Goal: Task Accomplishment & Management: Use online tool/utility

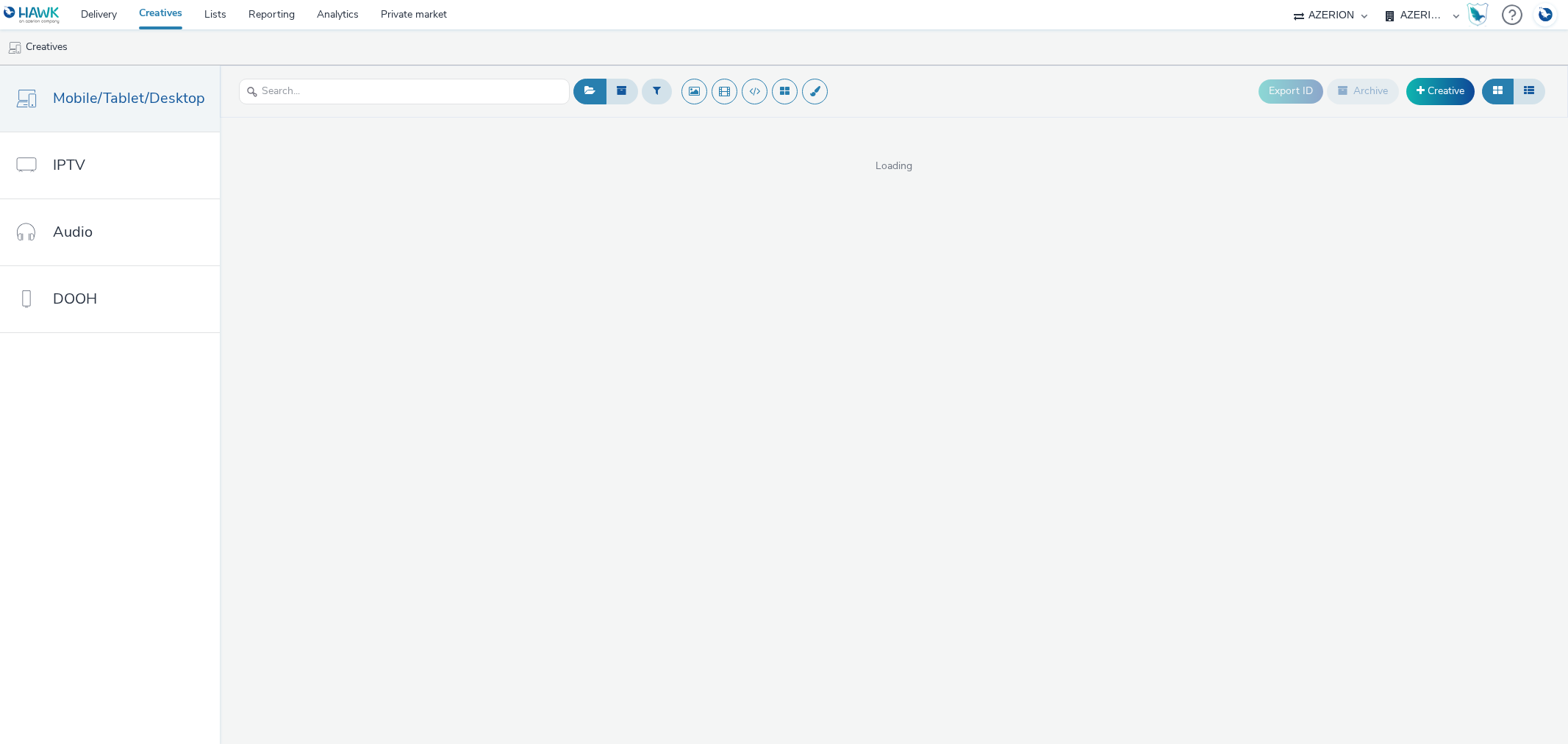
select select "b626f941-834b-427f-b453-0a2b95f57350"
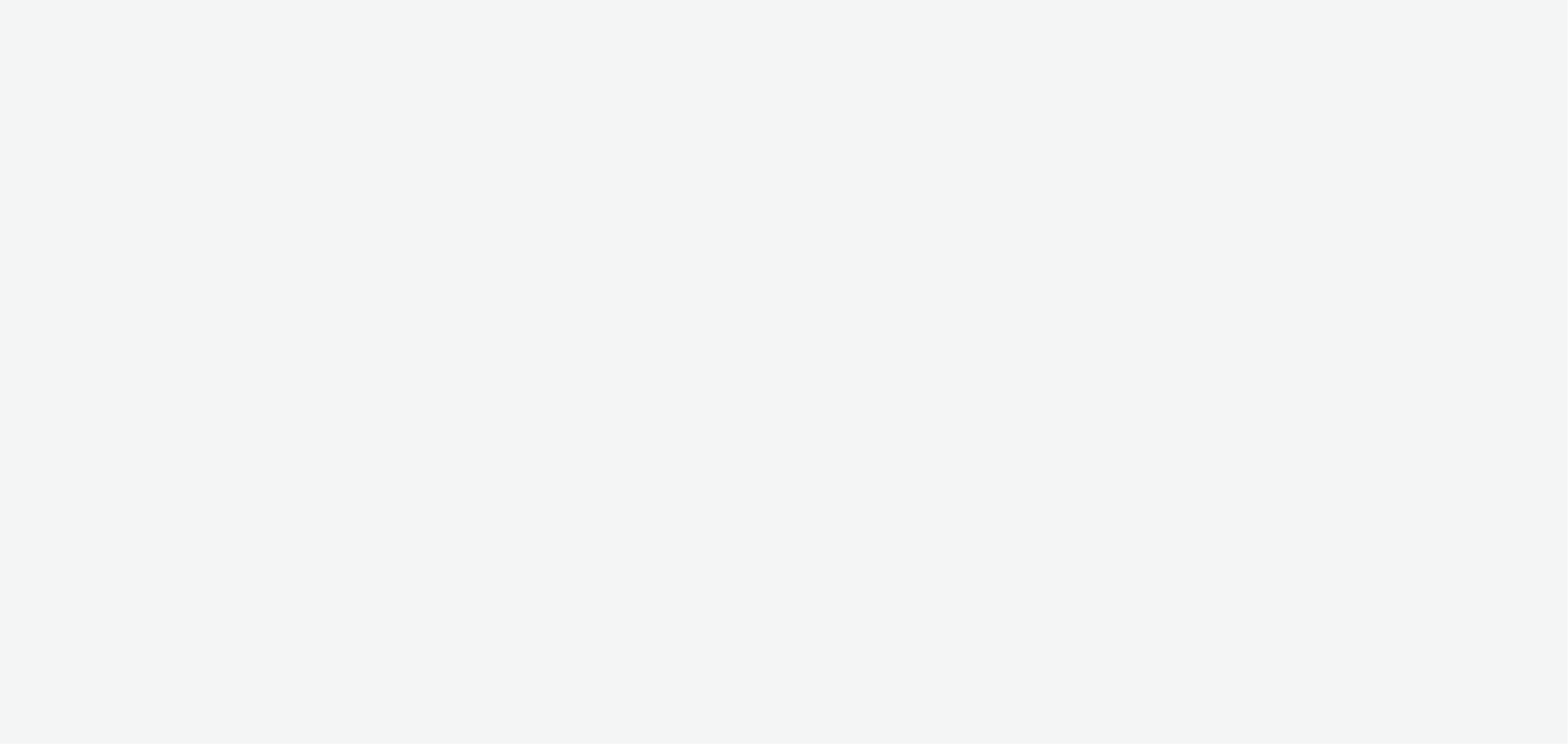
select select "b626f941-834b-427f-b453-0a2b95f57350"
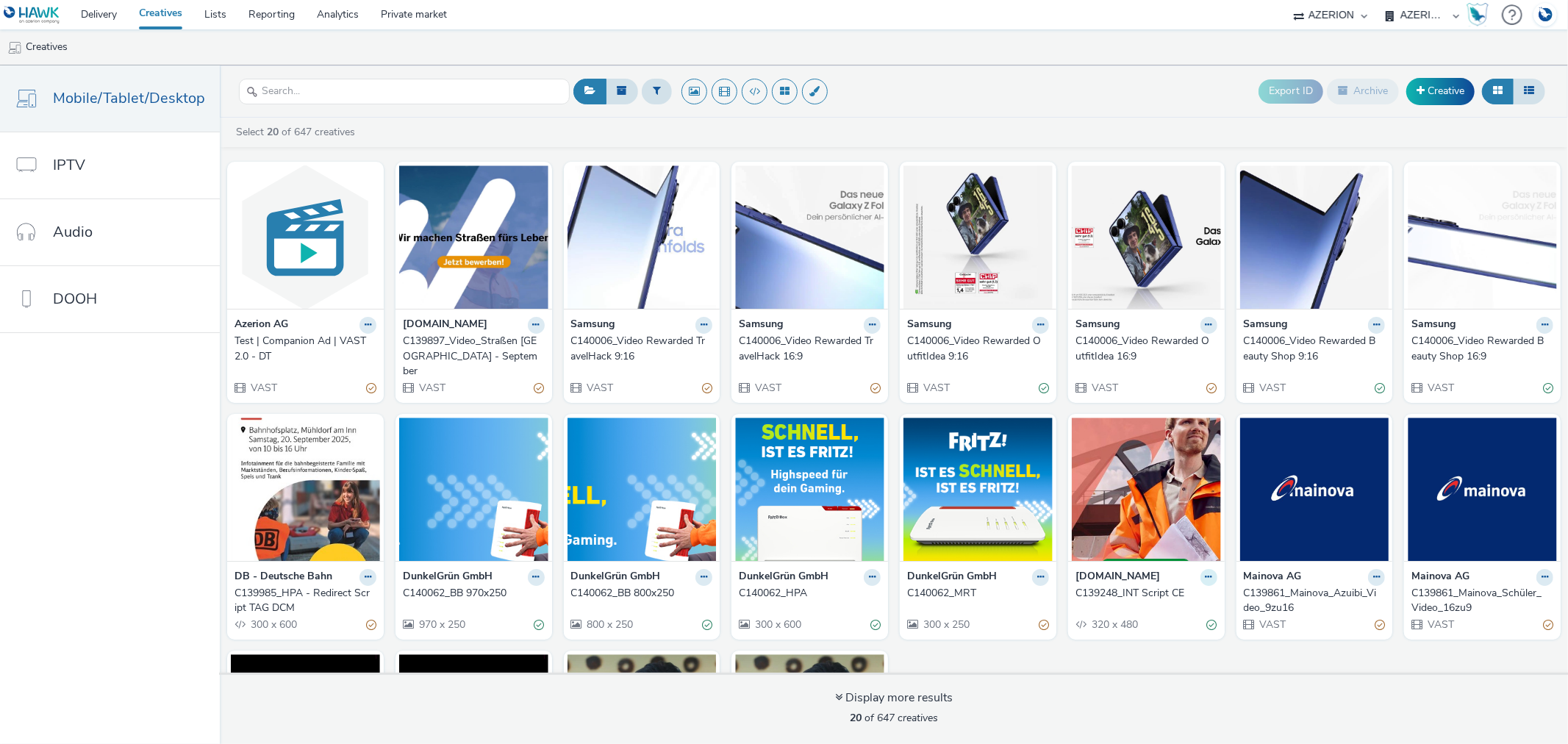
click at [371, 329] on icon at bounding box center [367, 324] width 6 height 9
click at [1158, 617] on link "Duplicate" at bounding box center [1162, 632] width 110 height 30
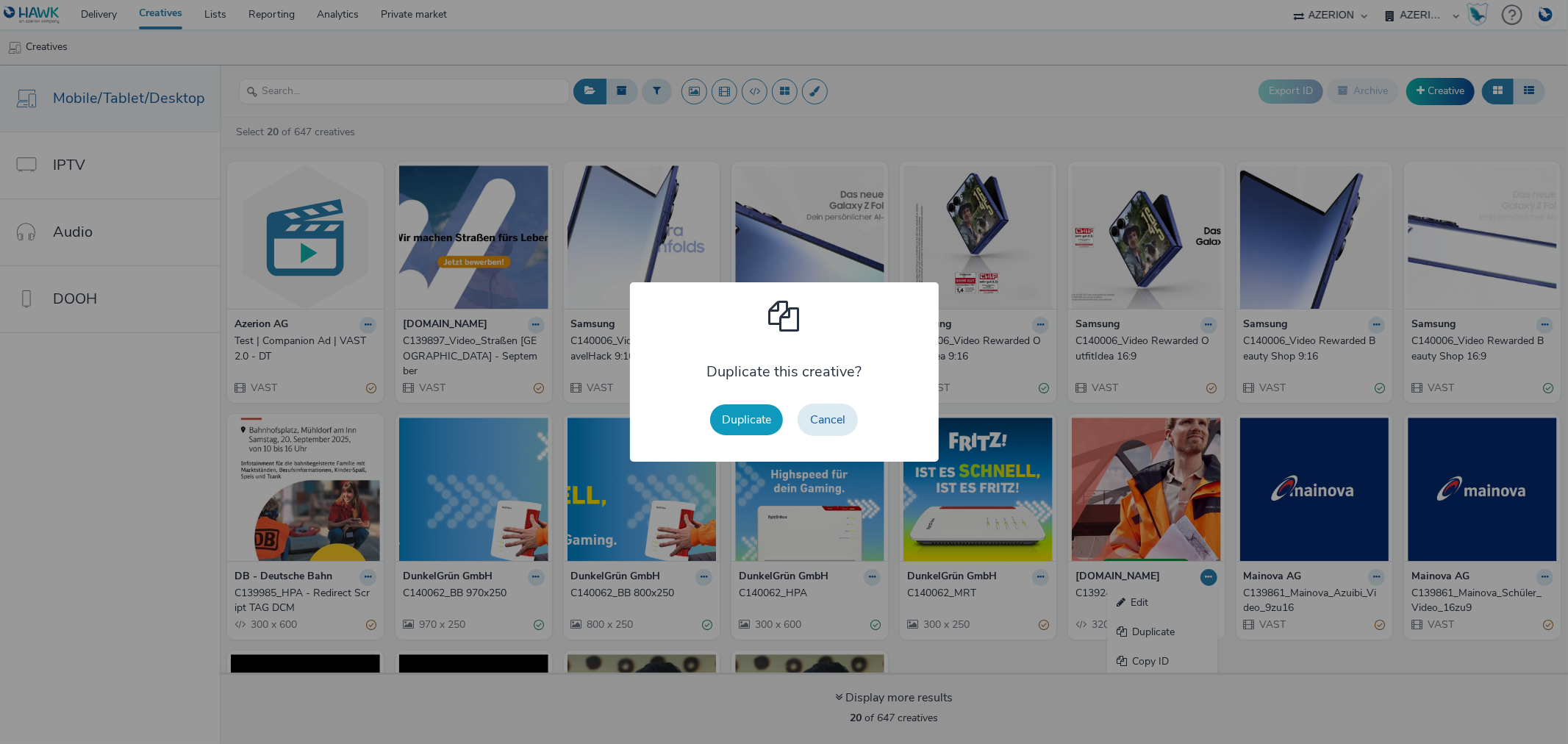
click at [737, 410] on button "Duplicate" at bounding box center [746, 419] width 73 height 30
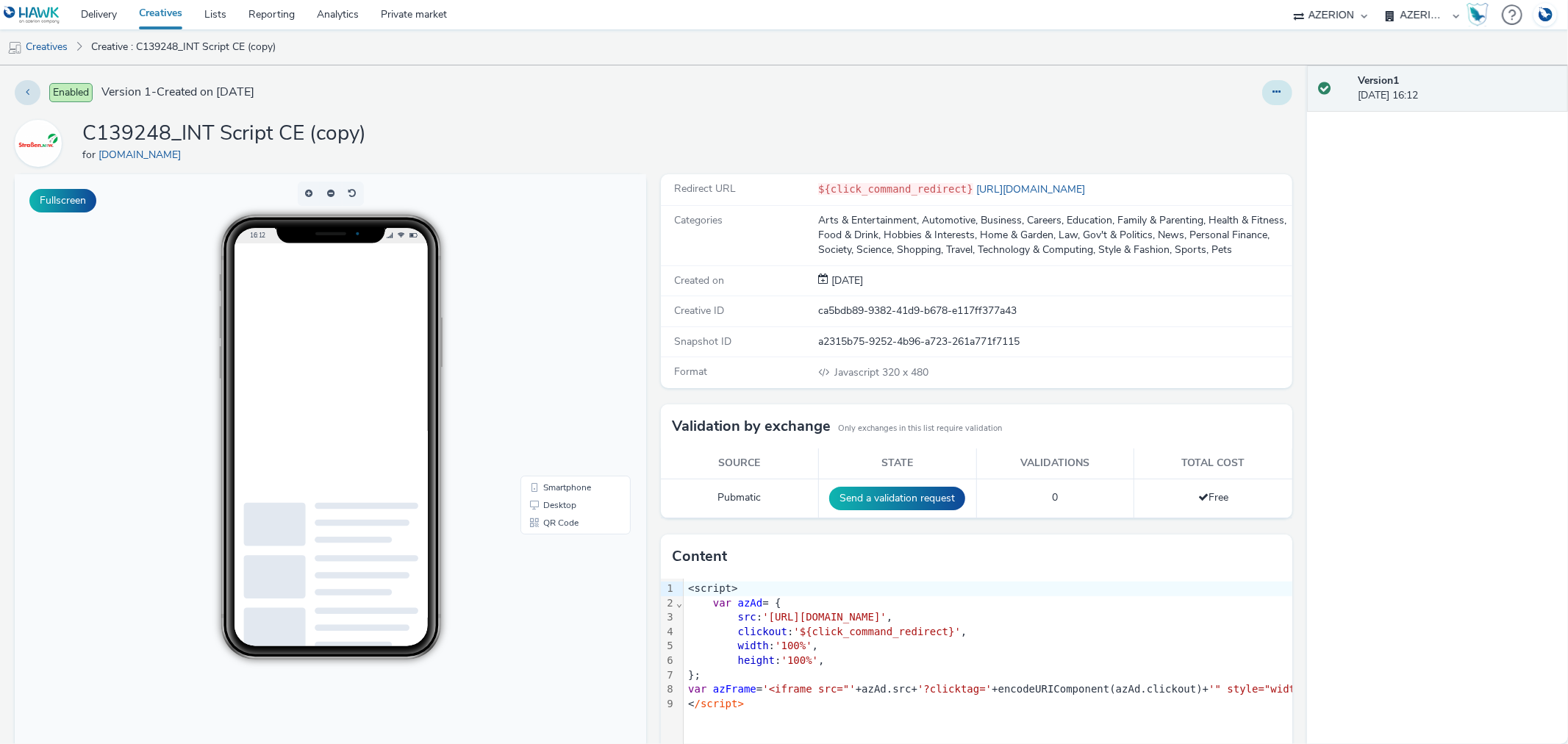
click at [1273, 91] on icon at bounding box center [1277, 91] width 8 height 10
click at [1192, 127] on icon at bounding box center [1199, 121] width 14 height 10
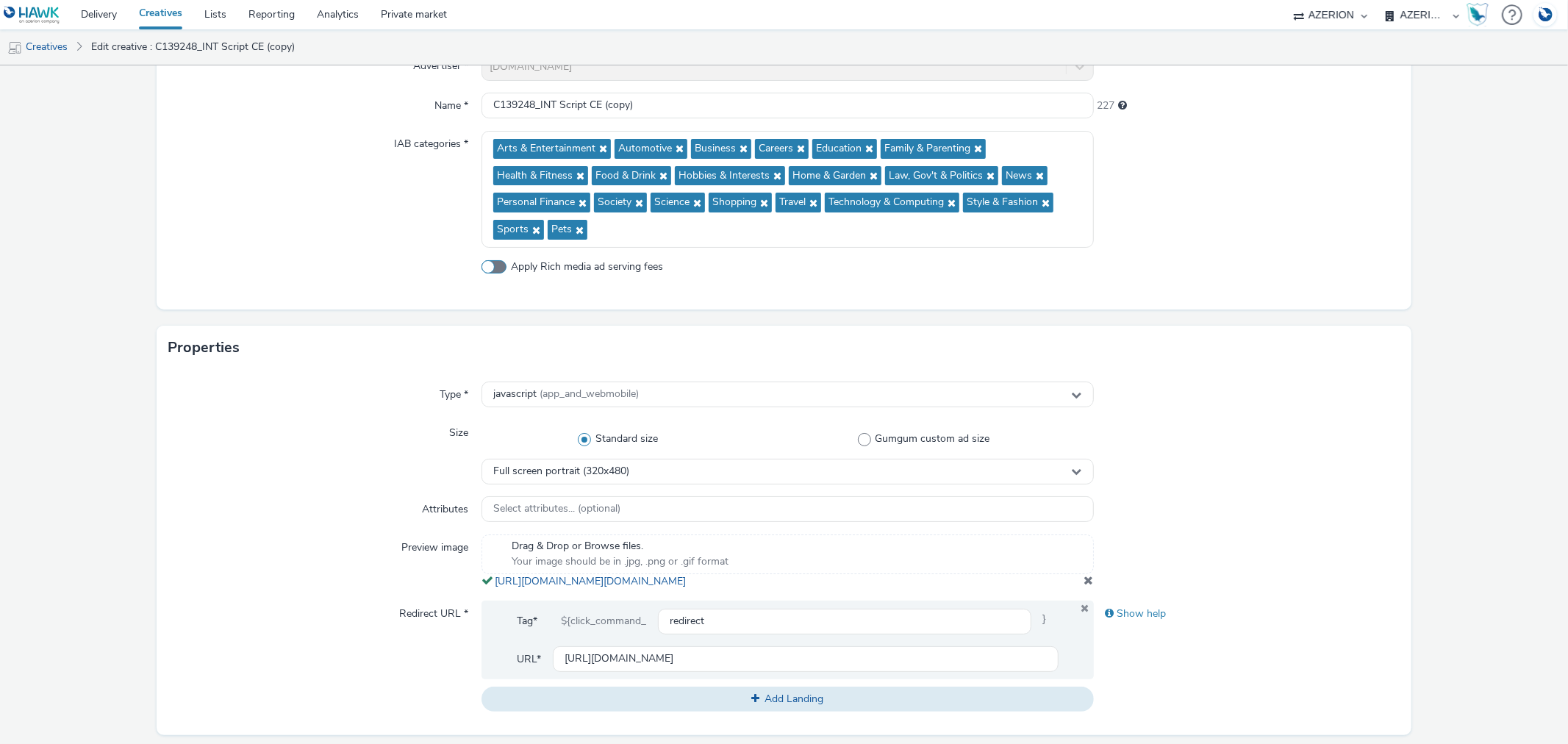
scroll to position [408, 0]
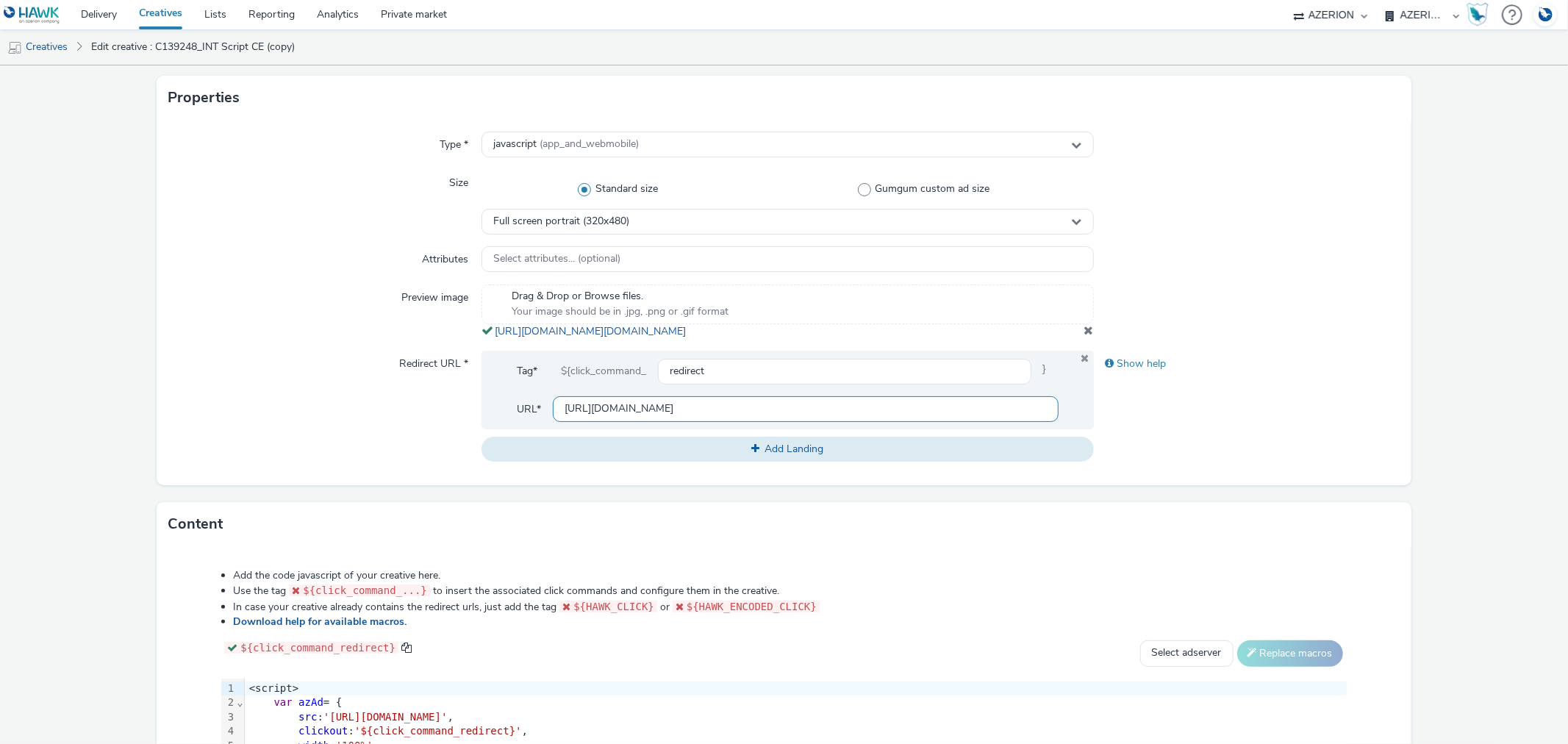
click at [653, 422] on input "[URL][DOMAIN_NAME]" at bounding box center [805, 409] width 505 height 26
paste input "2679738;gdpr=${gdpr};gdpr_consent=${gdpr_consent_50}"
drag, startPoint x: 784, startPoint y: 421, endPoint x: 818, endPoint y: 422, distance: 34.0
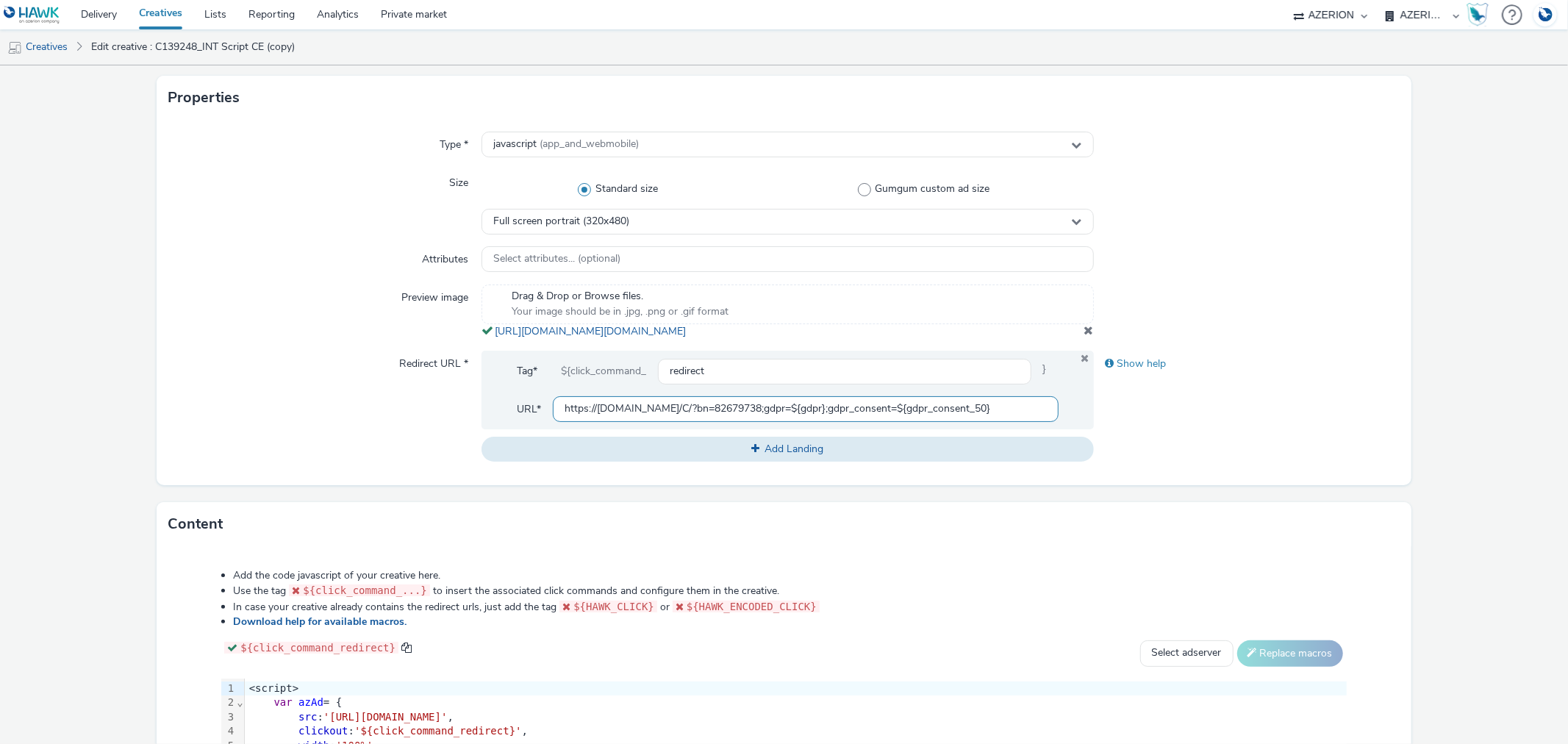
click at [818, 422] on input "https://[DOMAIN_NAME]/C/?bn=82679738;gdpr=${gdpr};gdpr_consent=${gdpr_consent_5…" at bounding box center [805, 409] width 505 height 26
click at [1158, 438] on div "Show help" at bounding box center [1246, 406] width 306 height 111
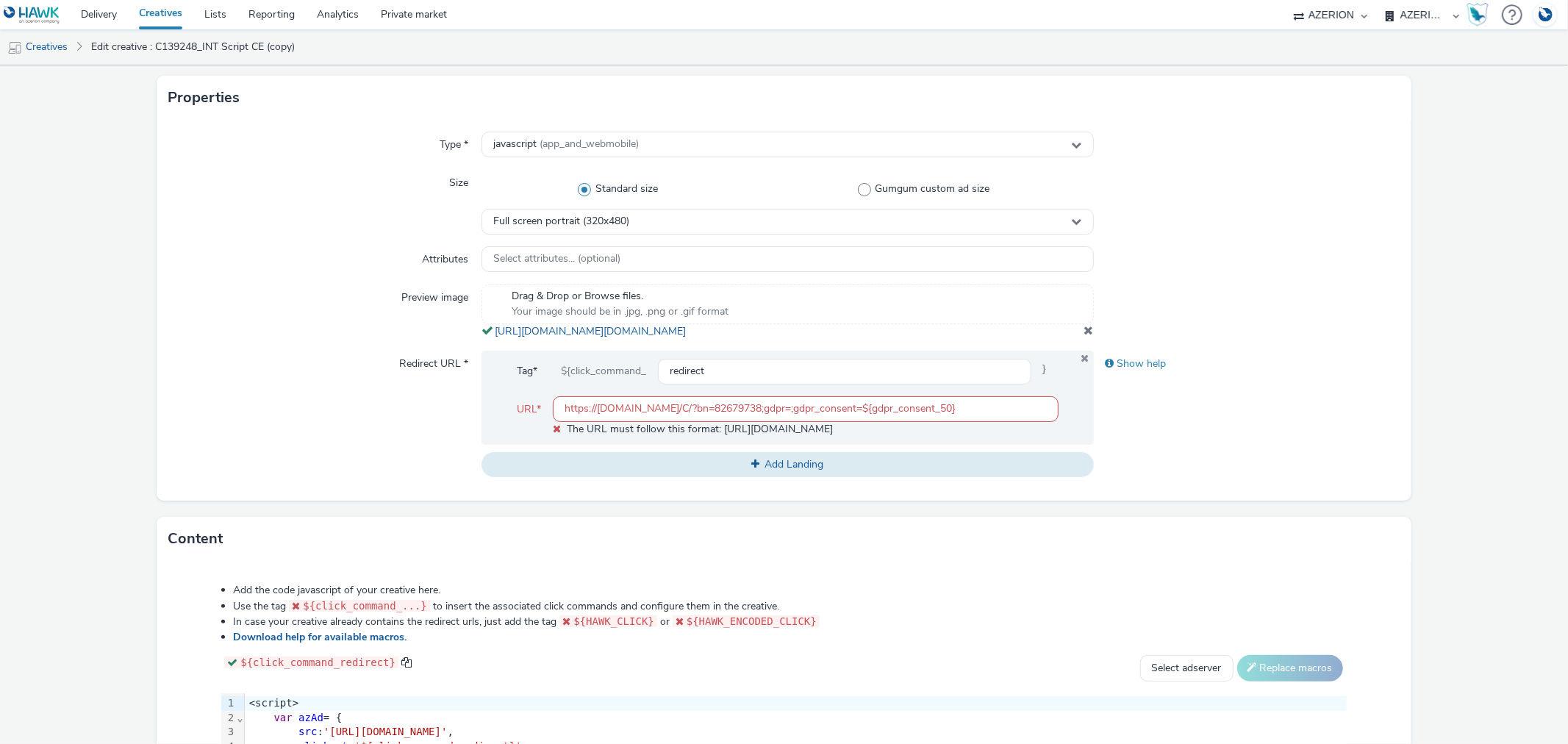
click at [861, 422] on input "https://[DOMAIN_NAME]/C/?bn=82679738;gdpr=;gdpr_consent=${gdpr_consent_50}" at bounding box center [805, 409] width 505 height 26
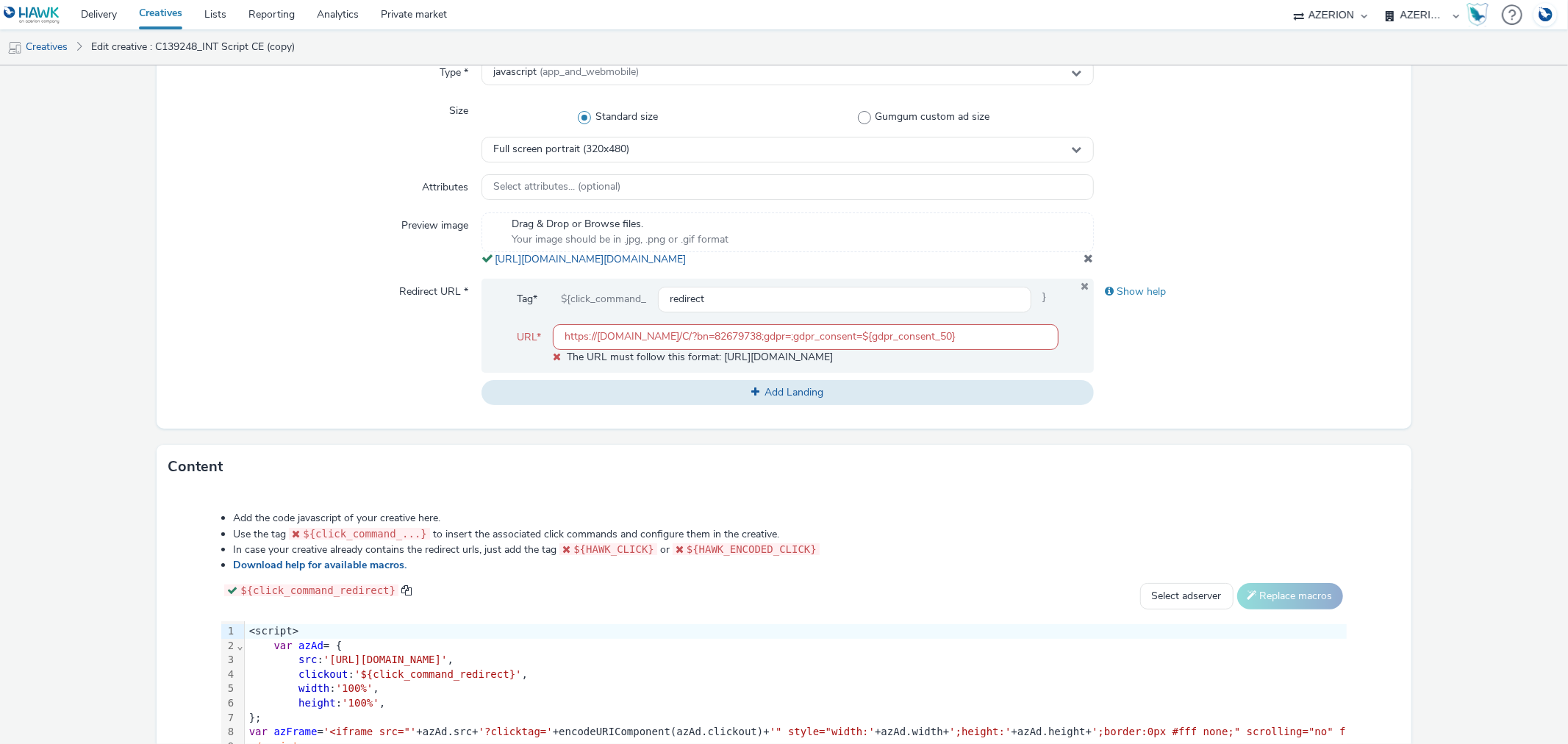
scroll to position [364, 0]
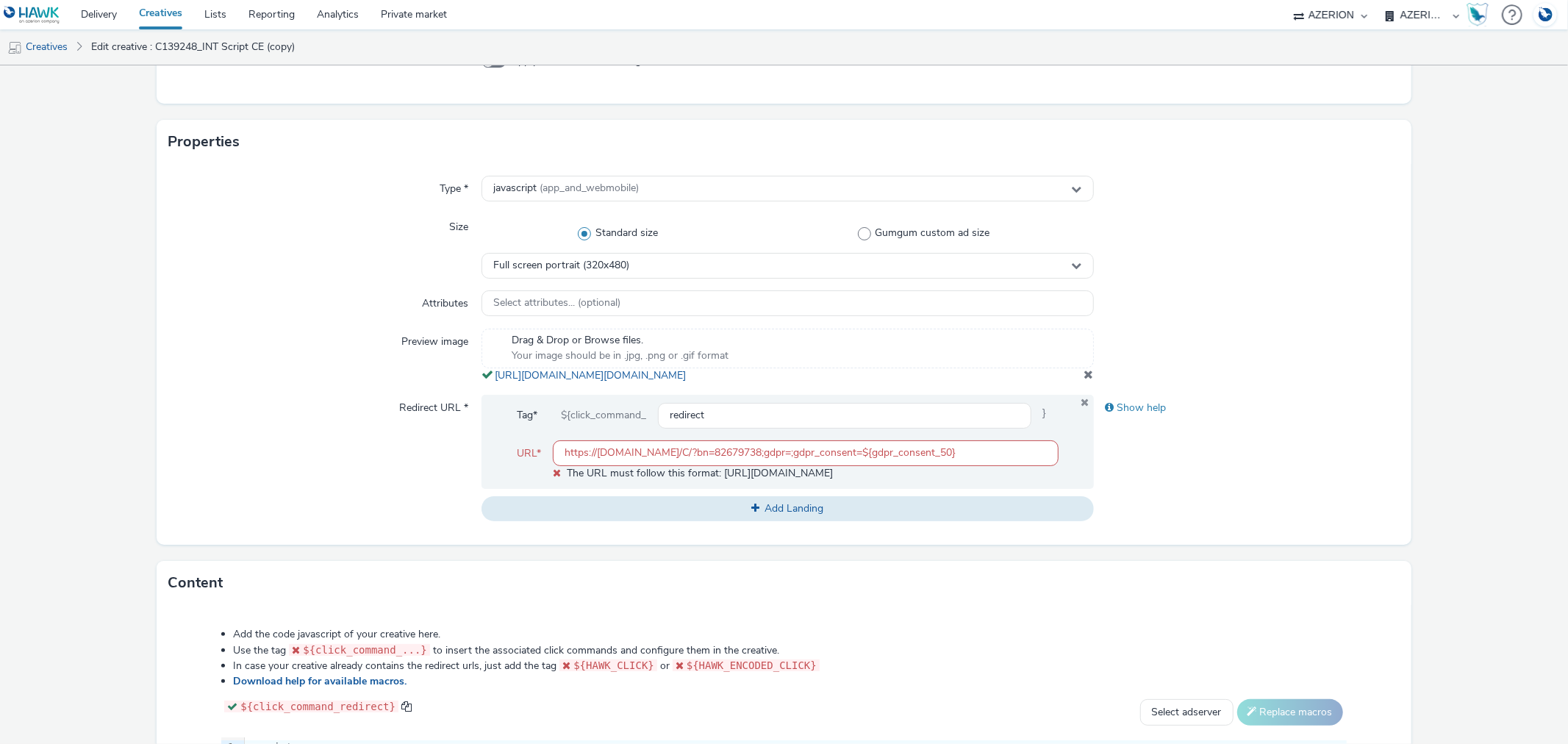
drag, startPoint x: 856, startPoint y: 470, endPoint x: 1062, endPoint y: 461, distance: 206.2
click at [1062, 461] on div "Tag* ${click_command_ redirect } URL* https://[DOMAIN_NAME]/C/?bn=82679738;gdpr…" at bounding box center [787, 441] width 611 height 93
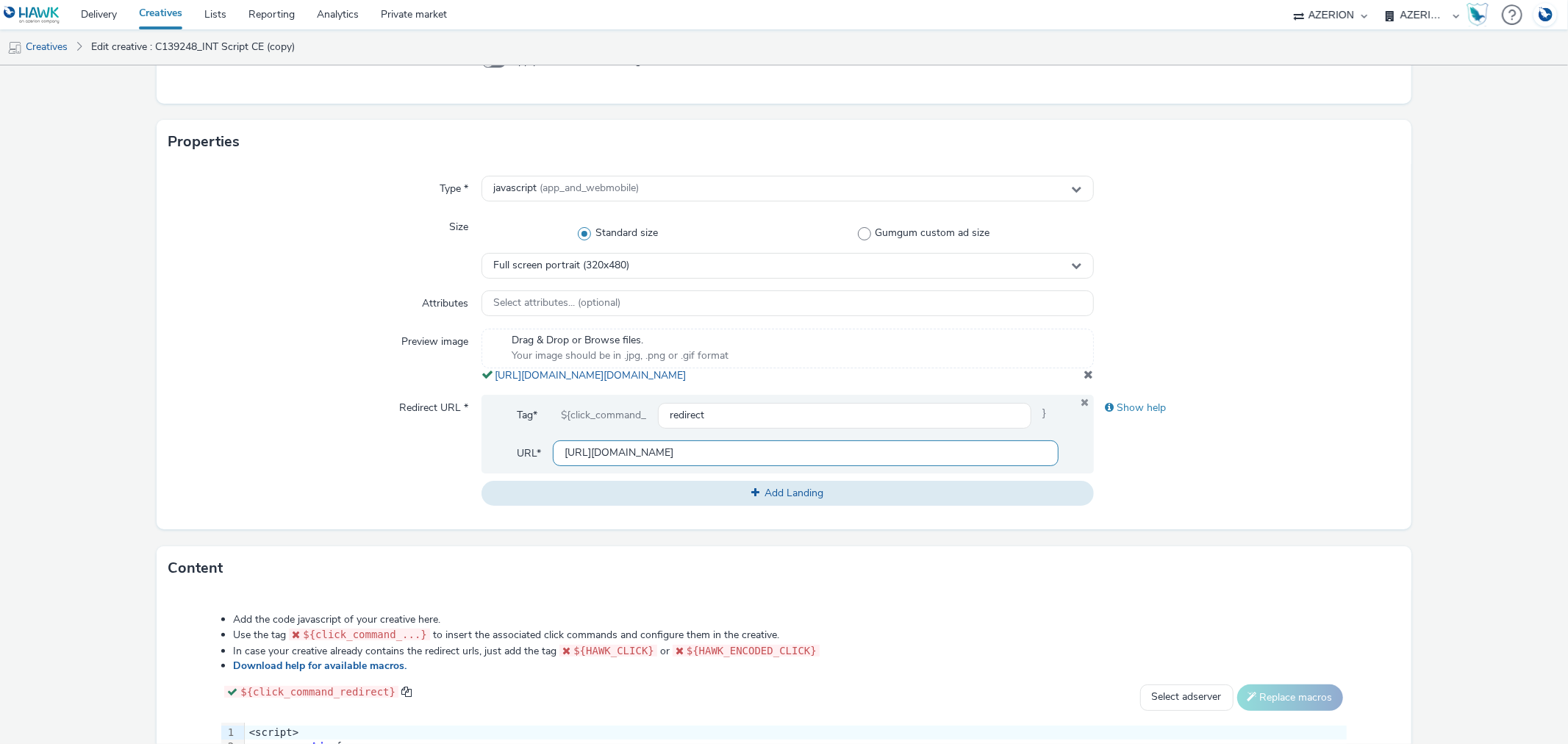
type input "[URL][DOMAIN_NAME]"
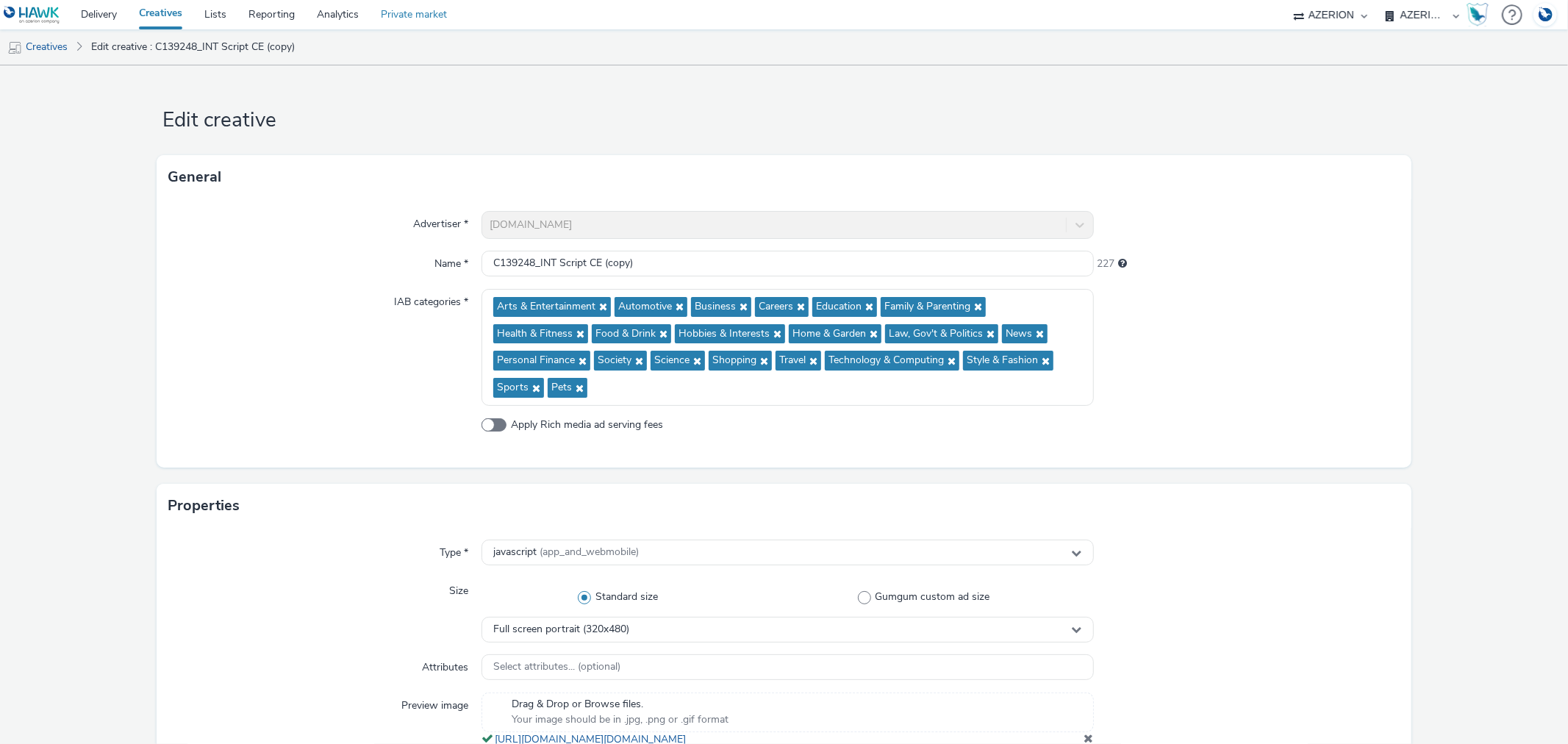
scroll to position [0, 0]
drag, startPoint x: 488, startPoint y: 261, endPoint x: 533, endPoint y: 265, distance: 45.2
click at [533, 265] on input "C139248_INT Script CE (copy)" at bounding box center [787, 263] width 611 height 26
paste input "40104"
drag, startPoint x: 600, startPoint y: 265, endPoint x: 831, endPoint y: 270, distance: 231.1
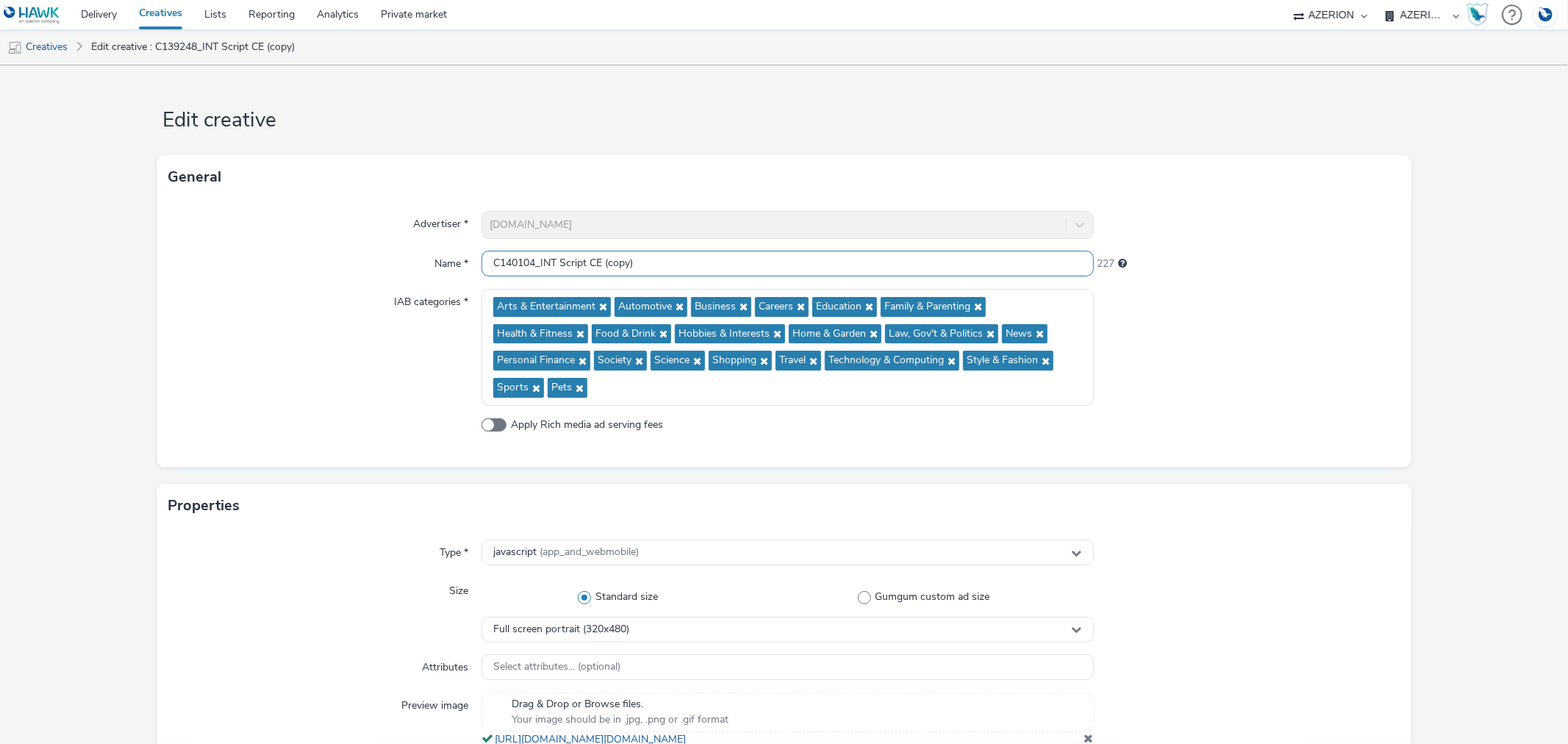
click at [831, 270] on input "C140104_INT Script CE (copy)" at bounding box center [787, 263] width 611 height 26
type input "C140104_INT Script CE"
click at [312, 328] on div "IAB categories *" at bounding box center [324, 348] width 313 height 117
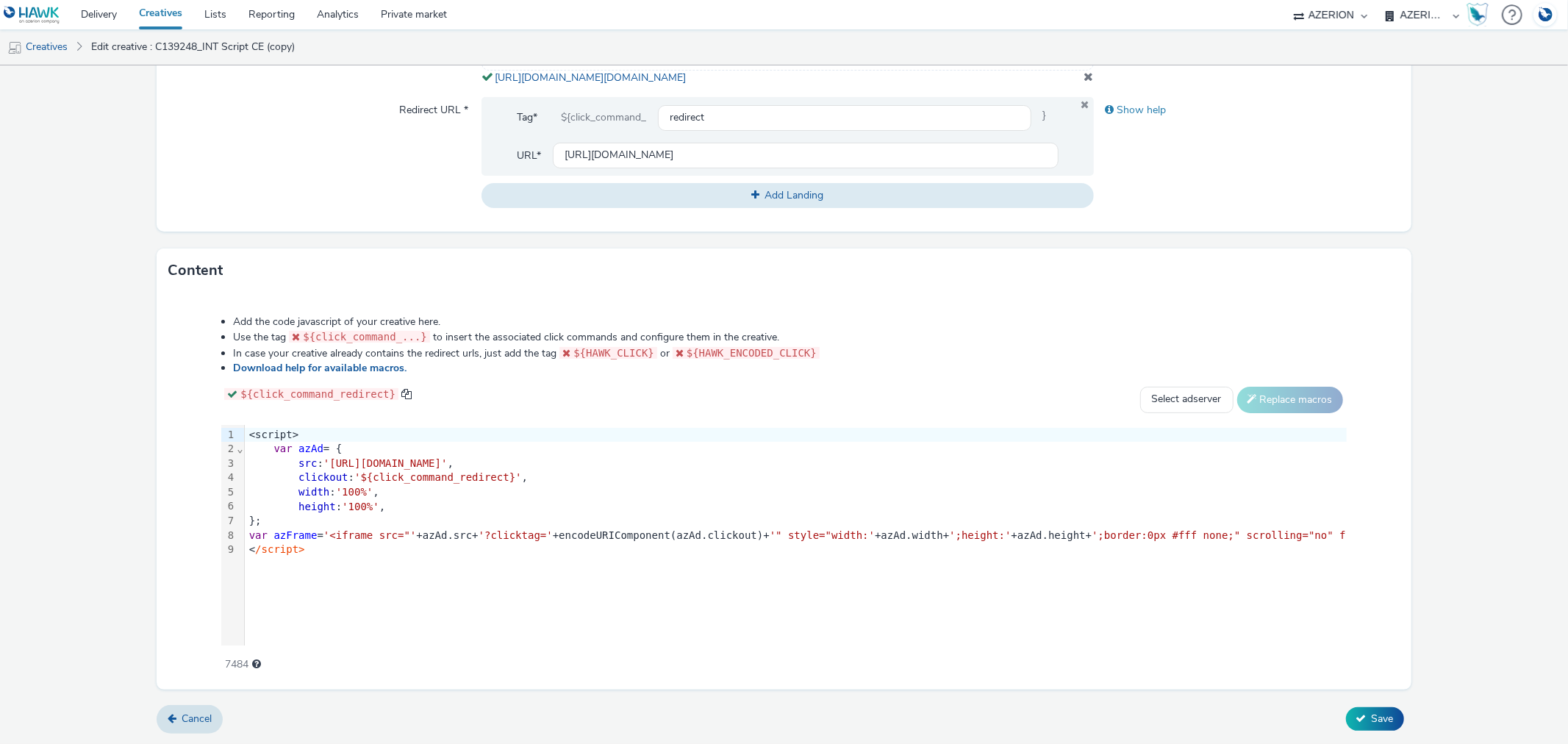
scroll to position [674, 0]
click at [1355, 714] on button "Save" at bounding box center [1375, 719] width 58 height 23
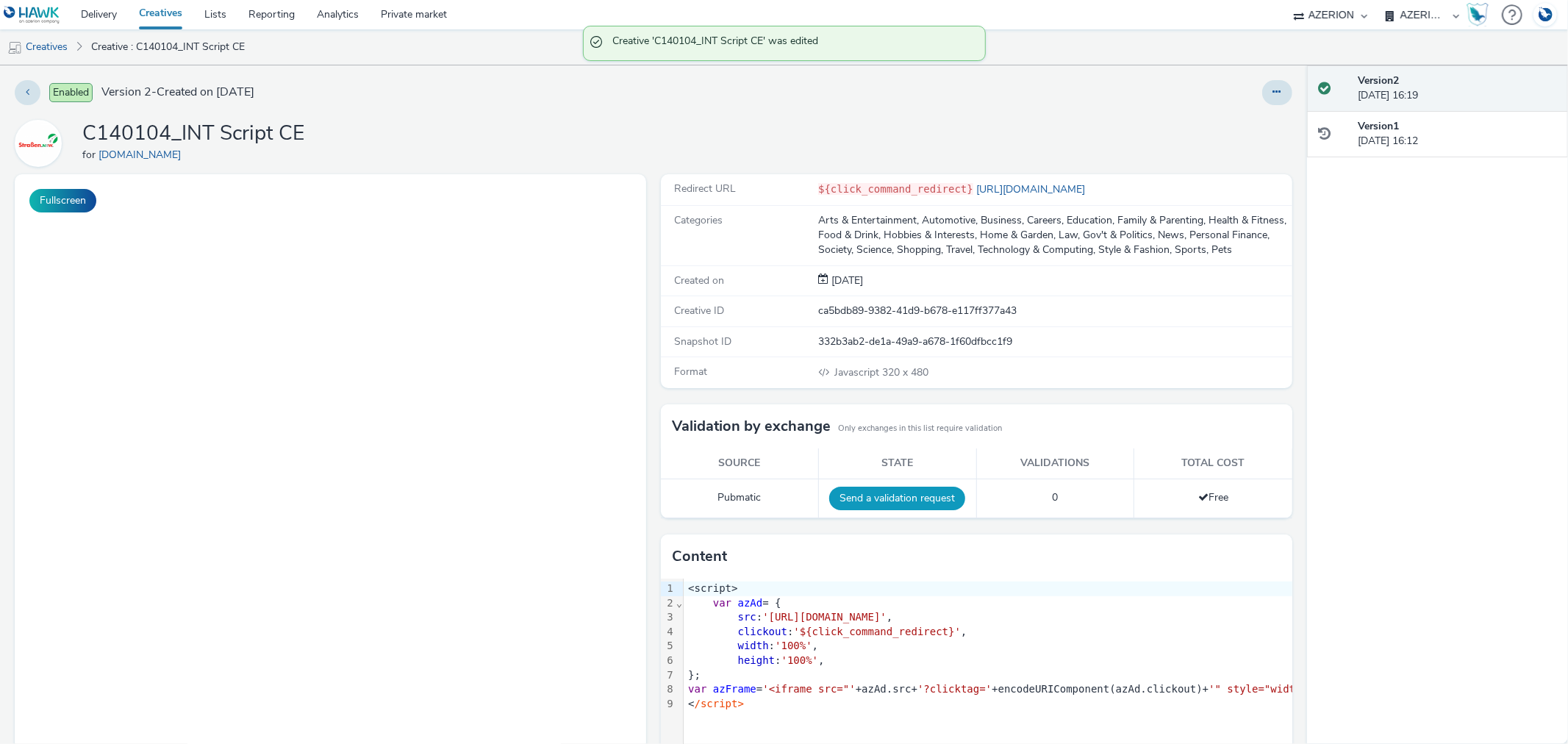
click at [885, 497] on button "Send a validation request" at bounding box center [897, 499] width 136 height 23
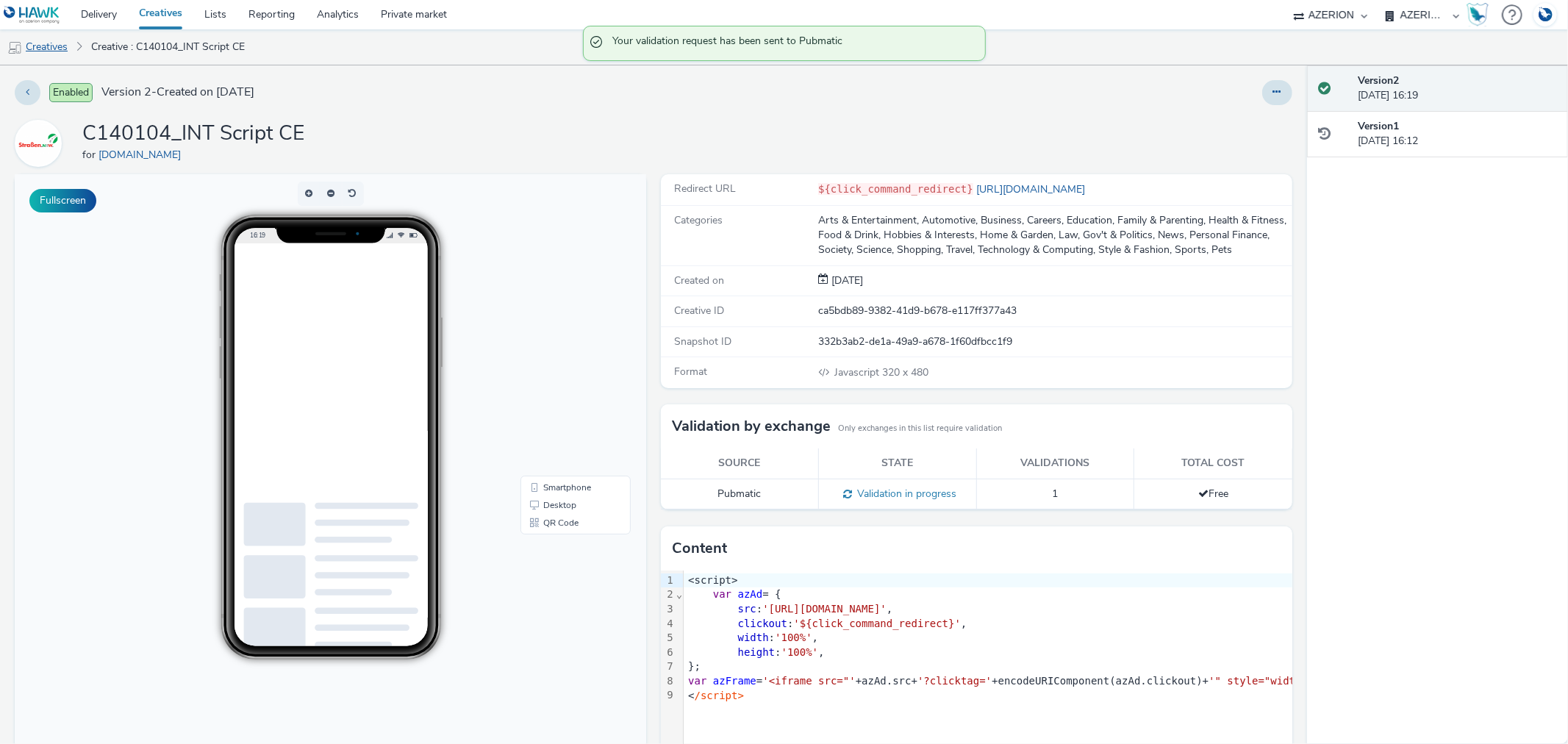
click at [43, 48] on link "Creatives" at bounding box center [38, 47] width 75 height 35
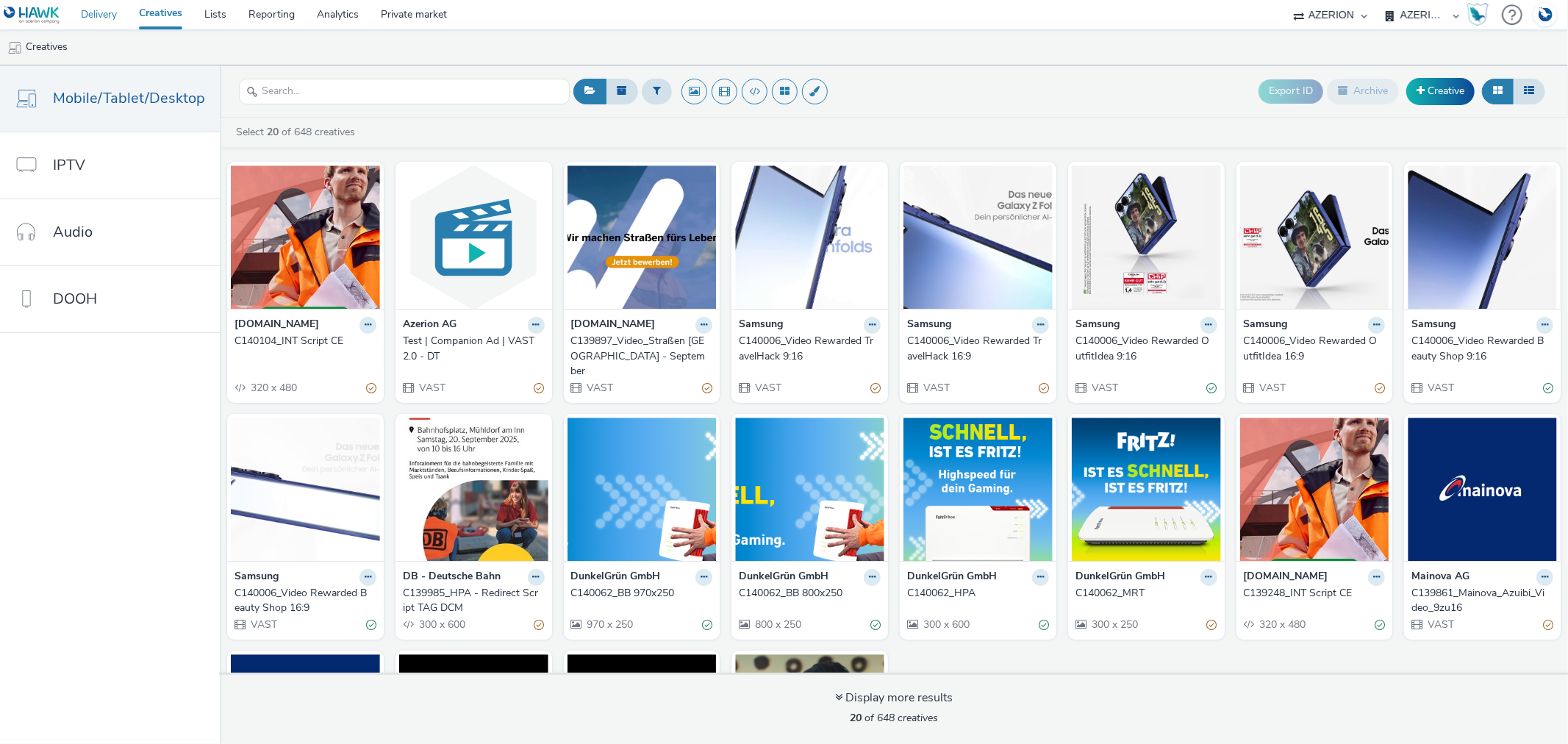
click at [88, 15] on link "Delivery" at bounding box center [98, 15] width 58 height 30
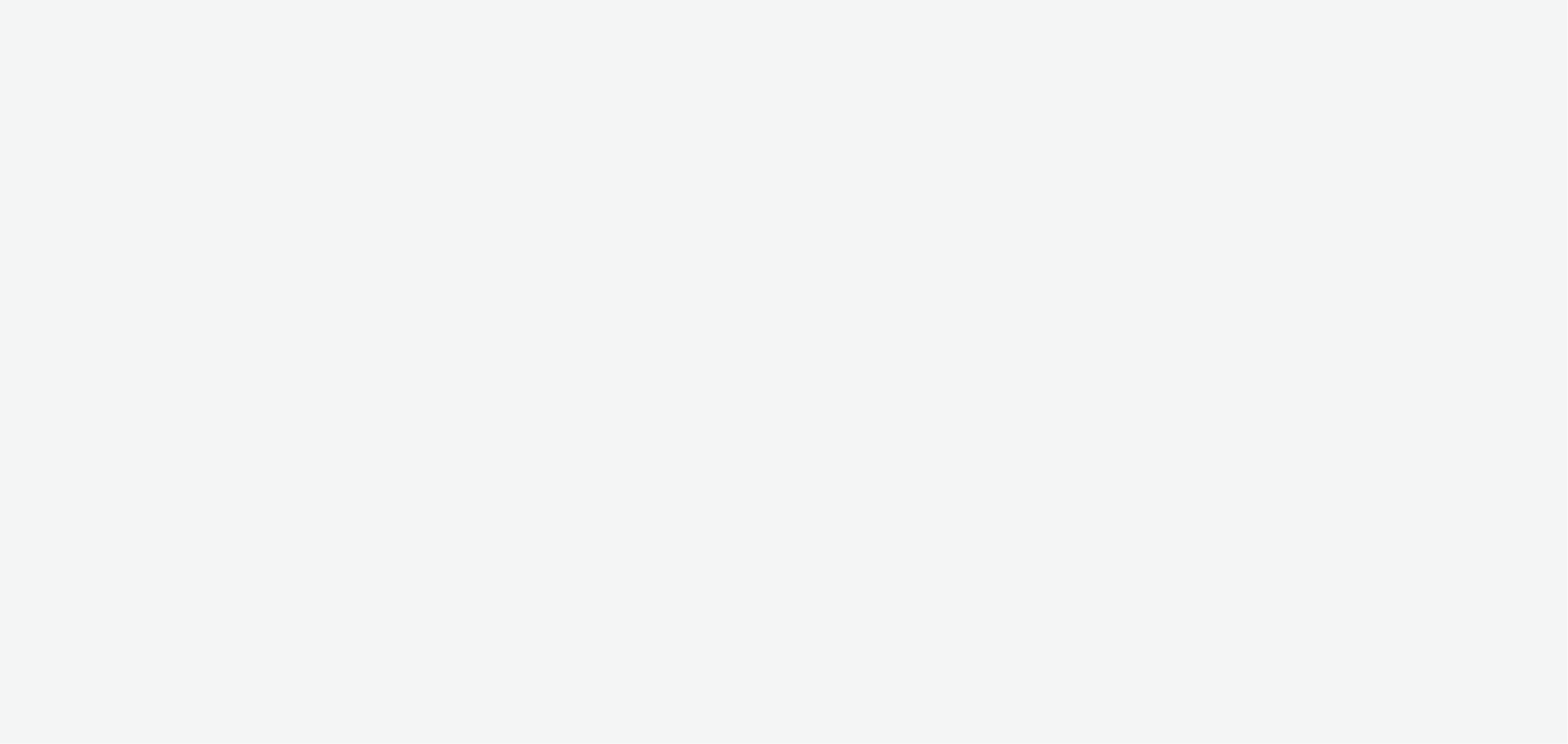
select select "b626f941-834b-427f-b453-0a2b95f57350"
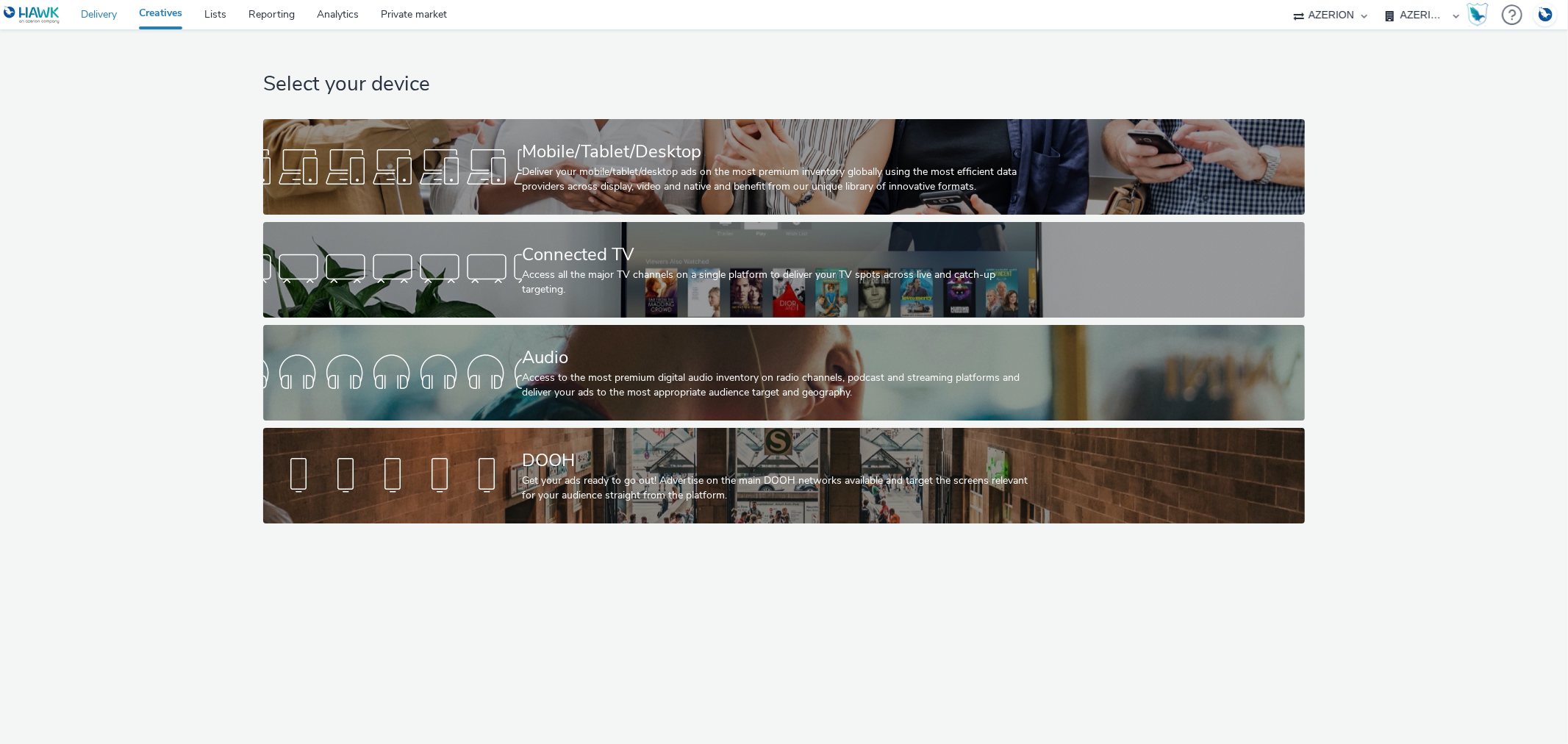
click at [108, 13] on link "Delivery" at bounding box center [98, 15] width 58 height 30
